Goal: Transaction & Acquisition: Purchase product/service

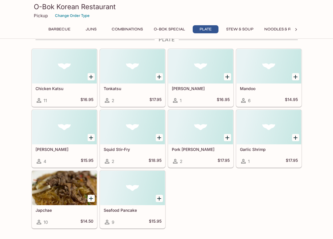
scroll to position [401, 0]
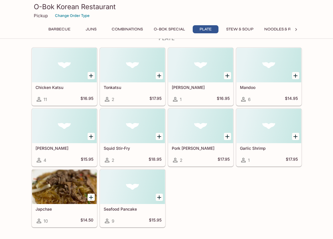
click at [296, 27] on icon at bounding box center [296, 30] width 6 height 6
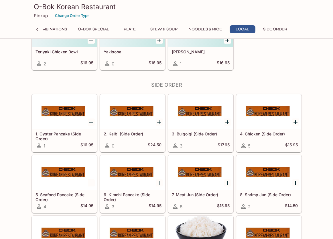
scroll to position [987, 0]
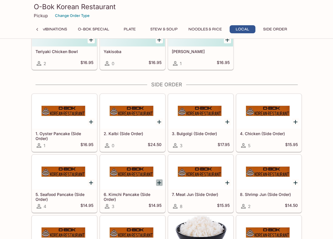
click at [160, 183] on icon "Add 6. Kimchi Pancake (Side Order)" at bounding box center [159, 183] width 4 height 4
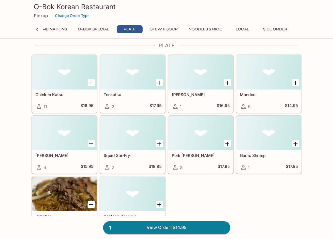
scroll to position [377, 0]
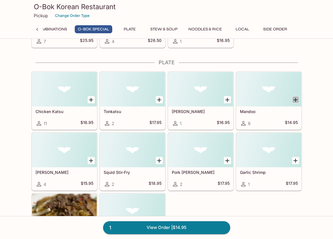
click at [295, 99] on icon "Add Mandoo" at bounding box center [295, 99] width 7 height 7
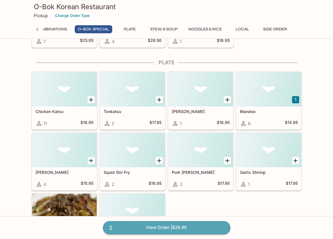
click at [171, 226] on link "2 View Order | $29.90" at bounding box center [166, 227] width 127 height 13
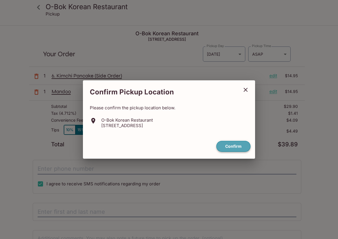
click at [231, 146] on button "Confirm" at bounding box center [233, 146] width 34 height 11
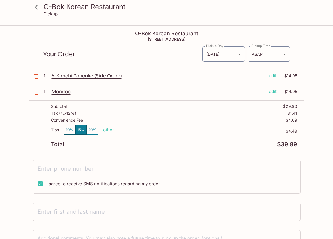
click at [36, 9] on icon at bounding box center [36, 7] width 10 height 10
